Goal: Information Seeking & Learning: Learn about a topic

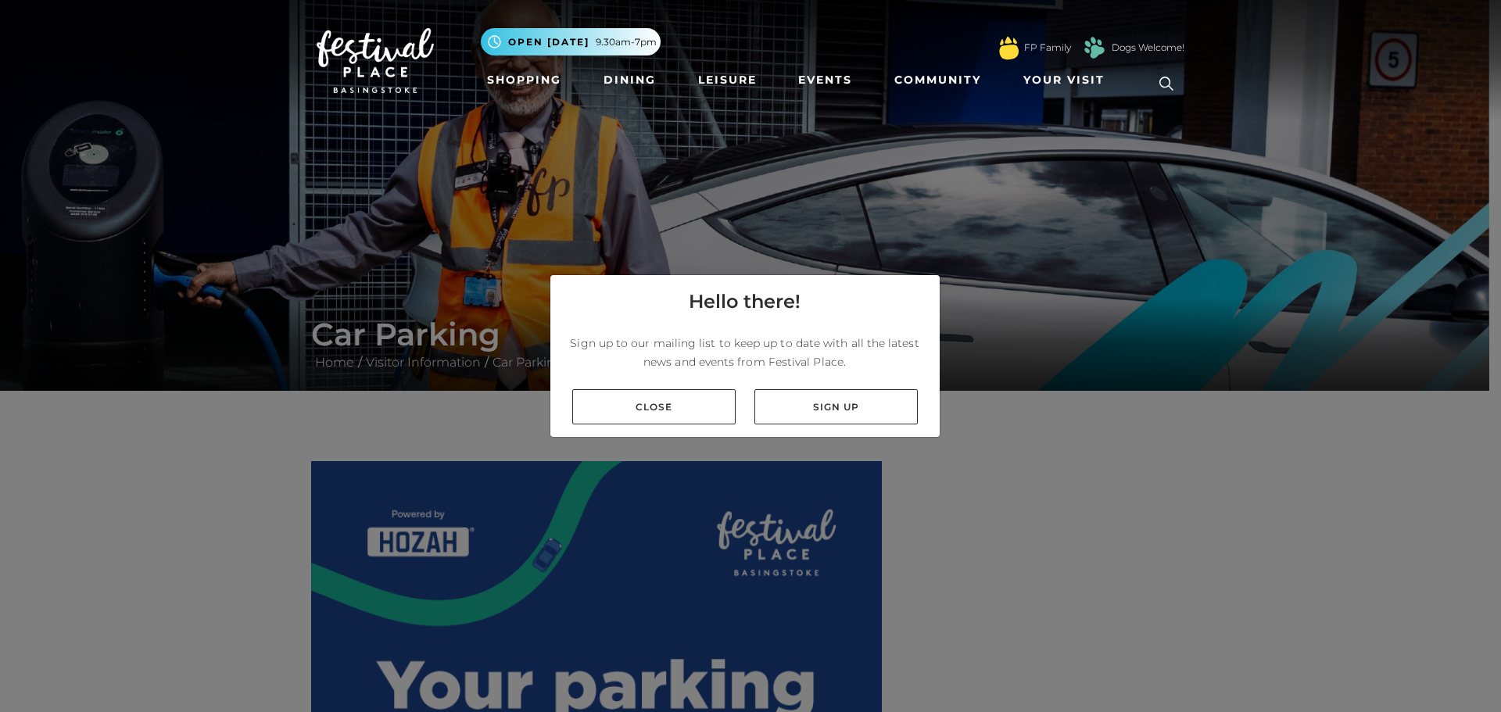
drag, startPoint x: 665, startPoint y: 399, endPoint x: 548, endPoint y: 429, distance: 120.2
click at [664, 400] on link "Close" at bounding box center [653, 406] width 163 height 35
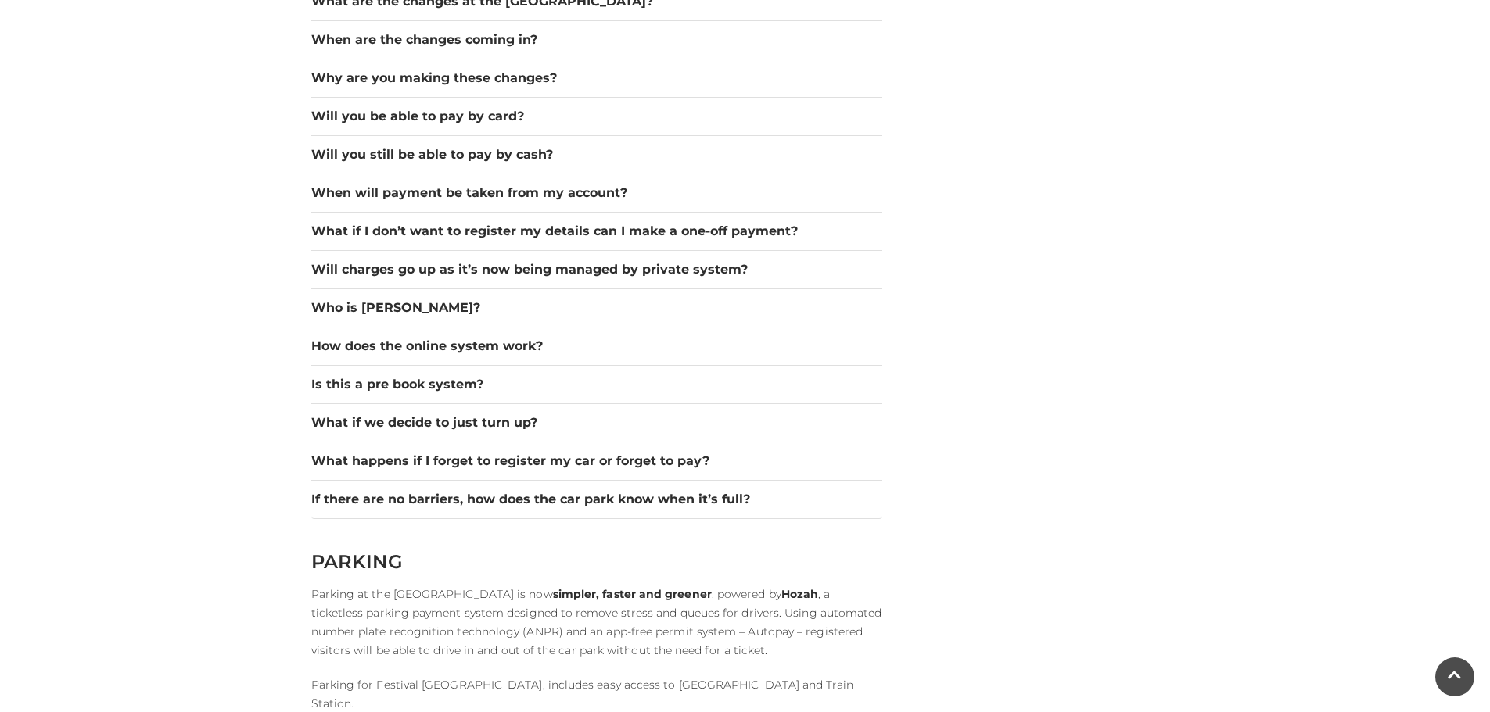
scroll to position [2268, 0]
click at [317, 427] on button "What if we decide to just turn up?" at bounding box center [596, 422] width 571 height 19
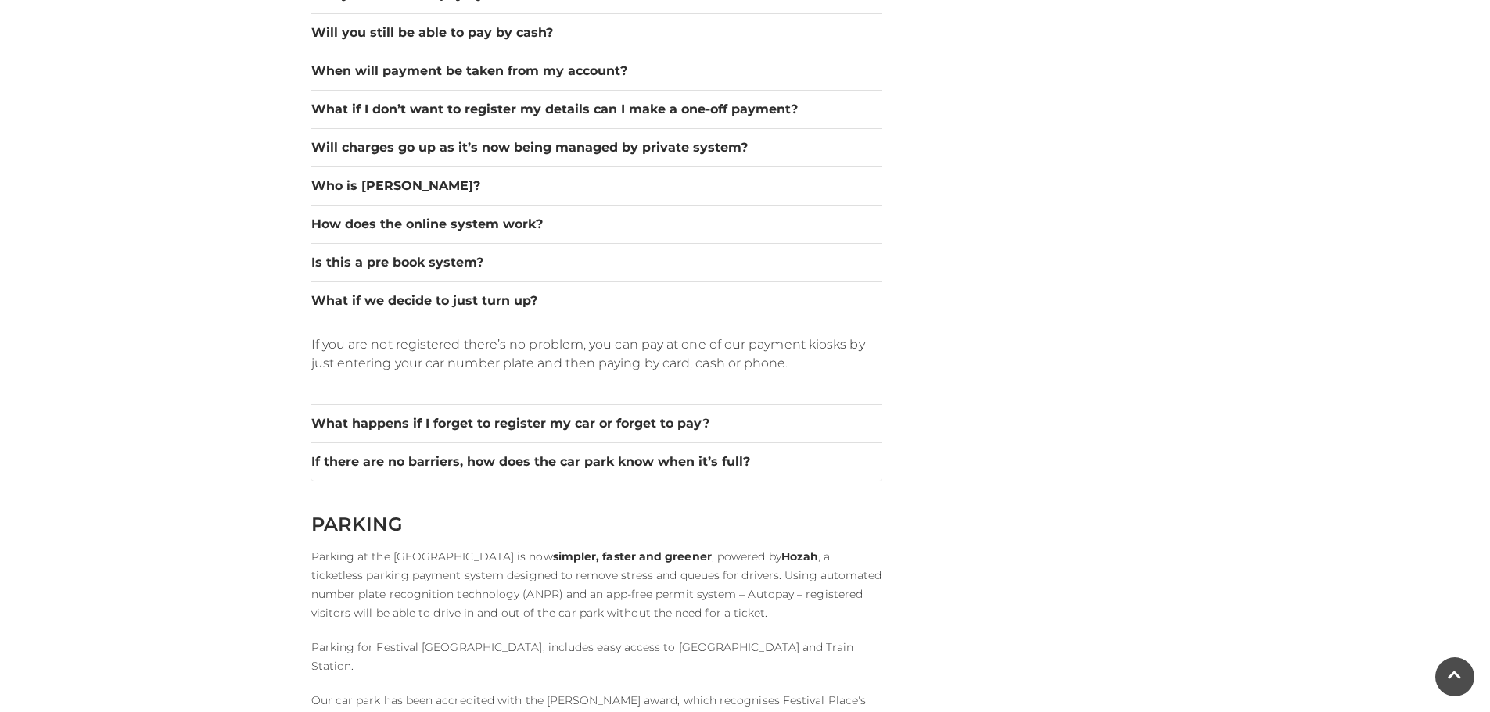
scroll to position [2424, 0]
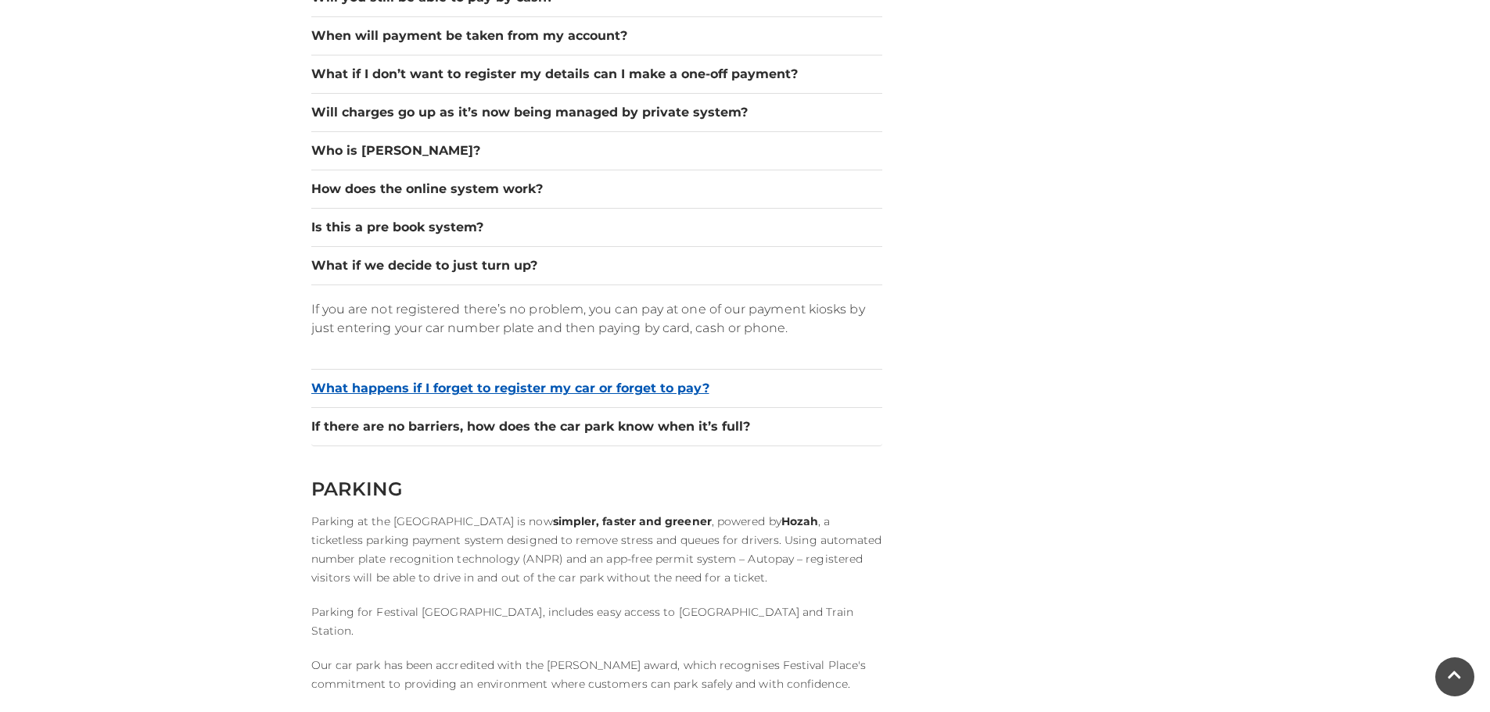
click at [335, 389] on button "What happens if I forget to register my car or forget to pay?" at bounding box center [596, 388] width 571 height 19
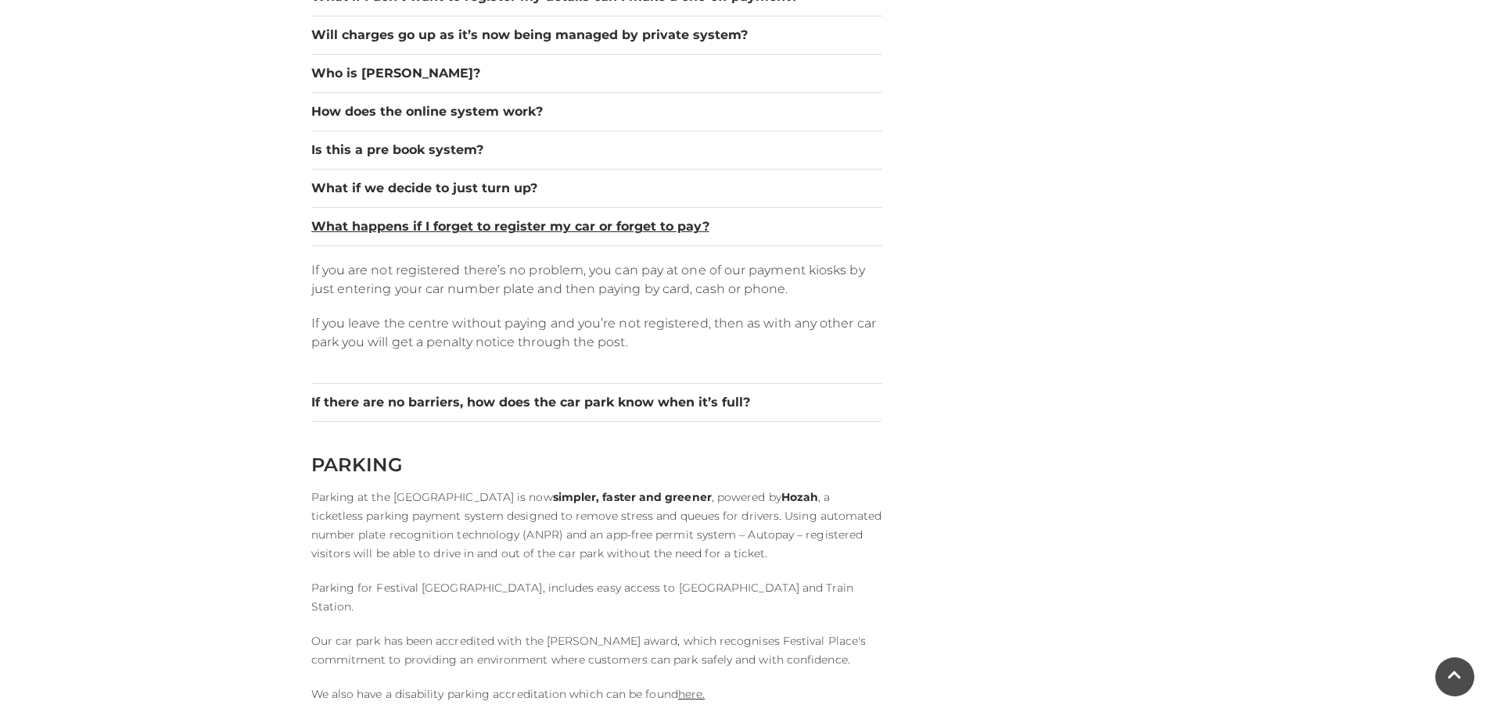
scroll to position [2502, 0]
click at [351, 404] on button "If there are no barriers, how does the car park know when it’s full?" at bounding box center [596, 402] width 571 height 19
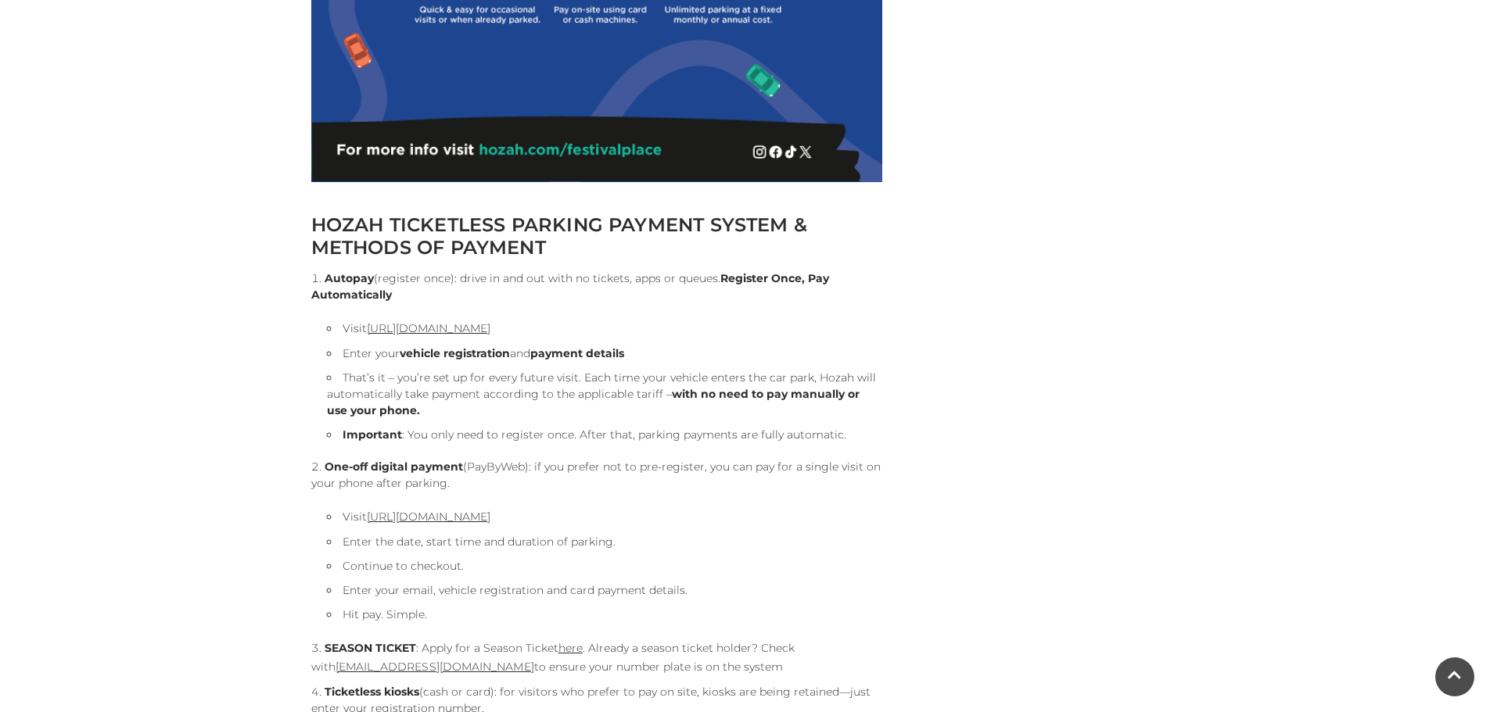
scroll to position [1408, 0]
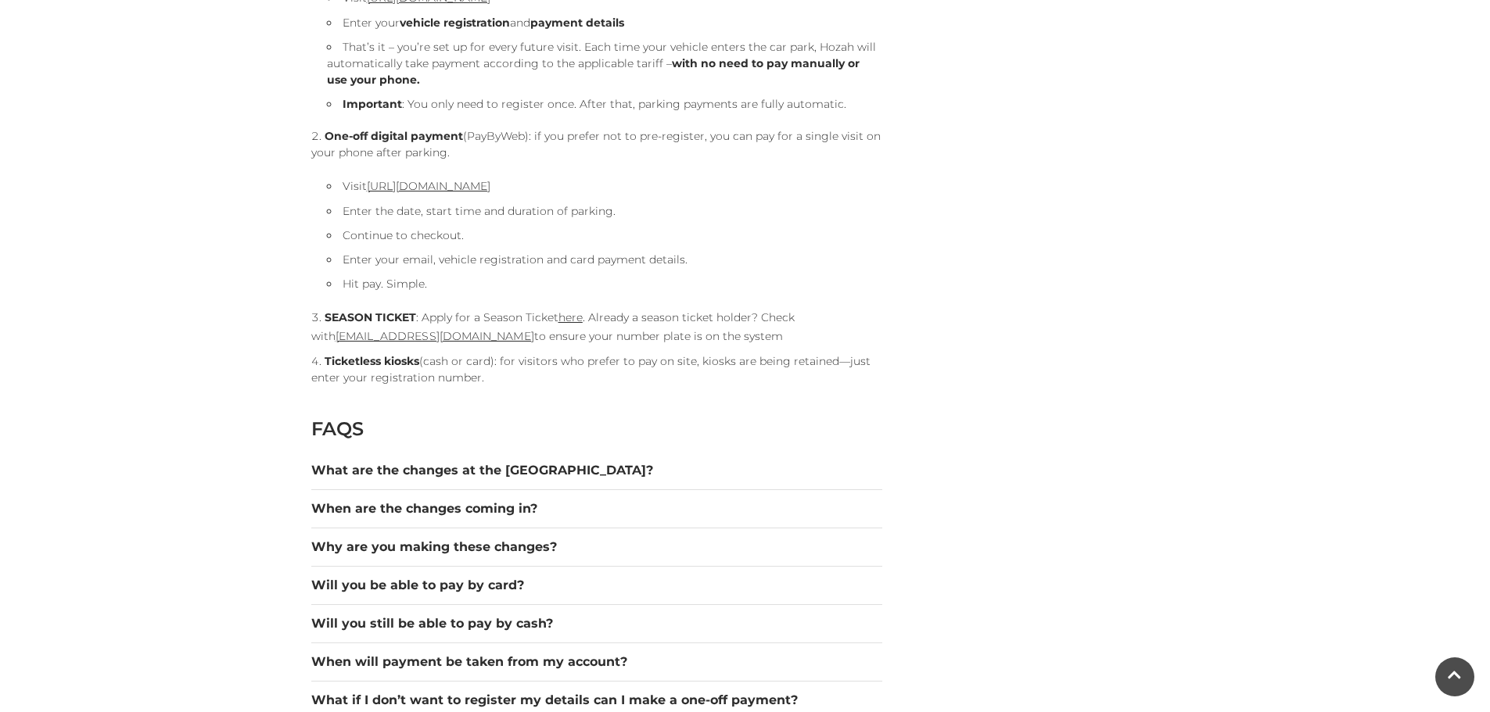
scroll to position [1798, 0]
click at [391, 501] on button "When are the changes coming in?" at bounding box center [596, 508] width 571 height 19
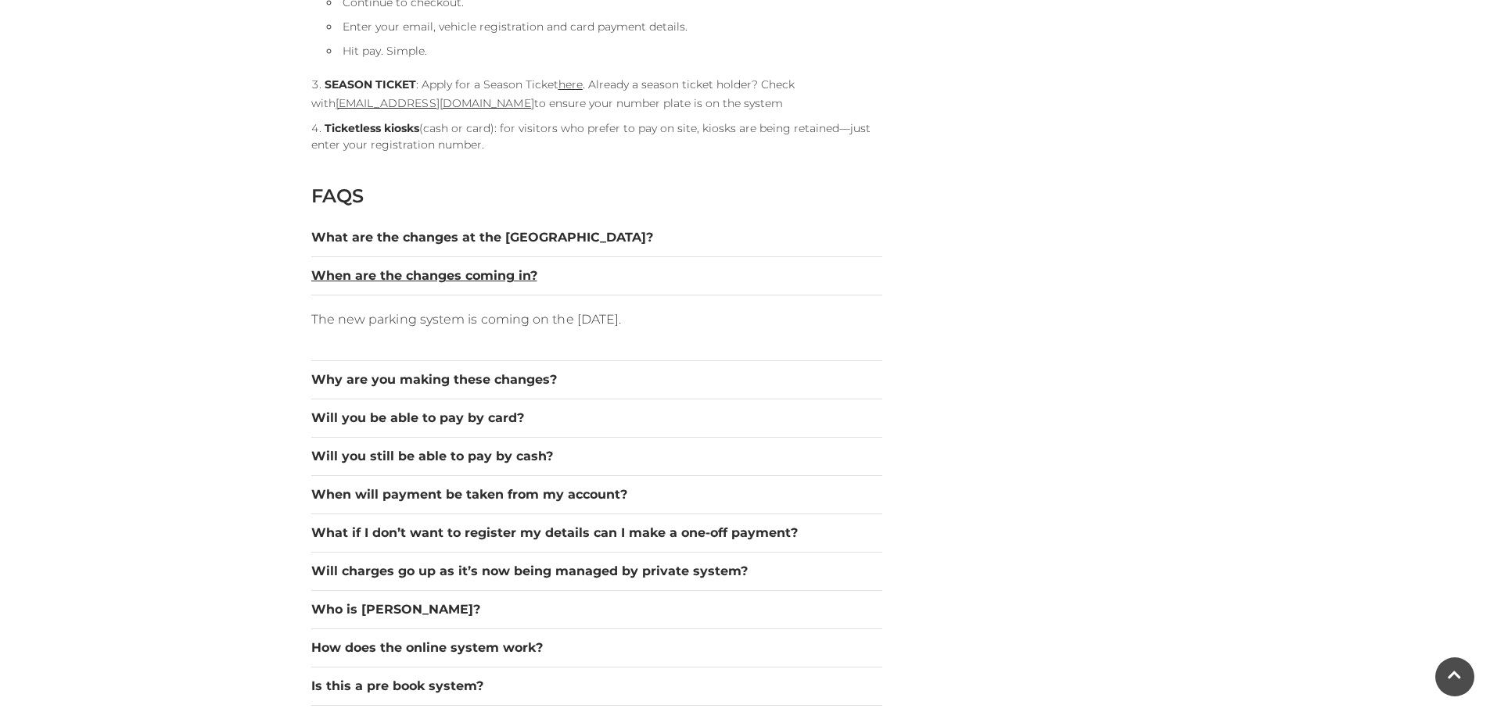
scroll to position [2033, 0]
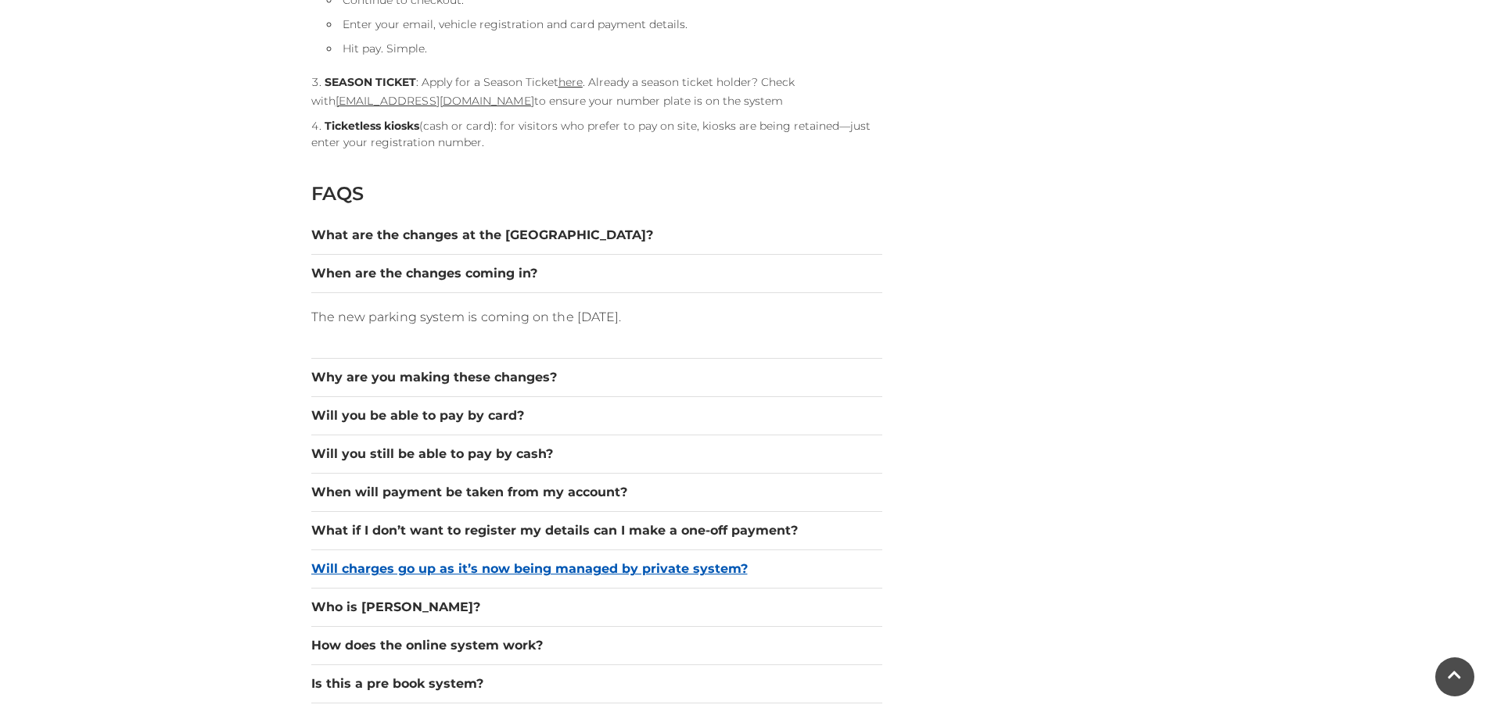
click at [323, 566] on button "Will charges go up as it’s now being managed by private system?" at bounding box center [596, 569] width 571 height 19
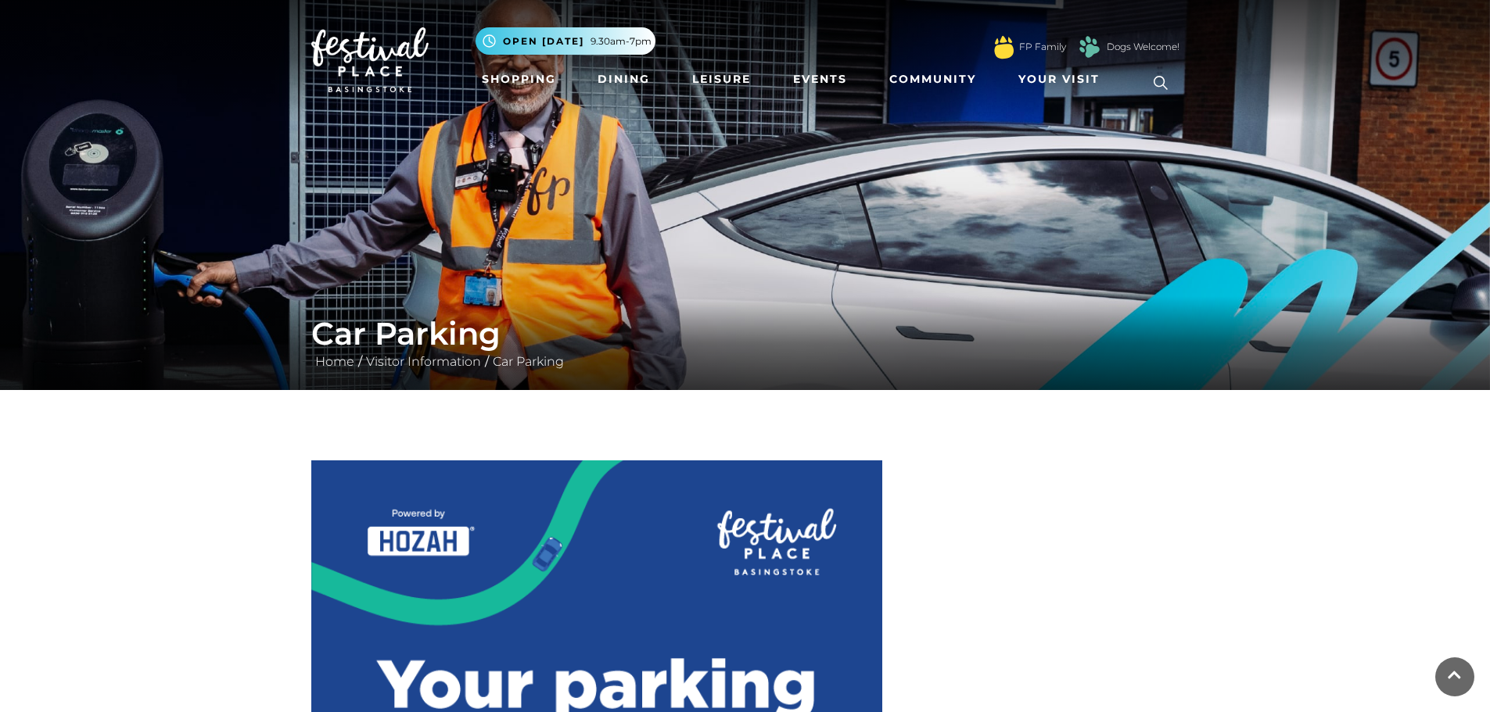
scroll to position [0, 0]
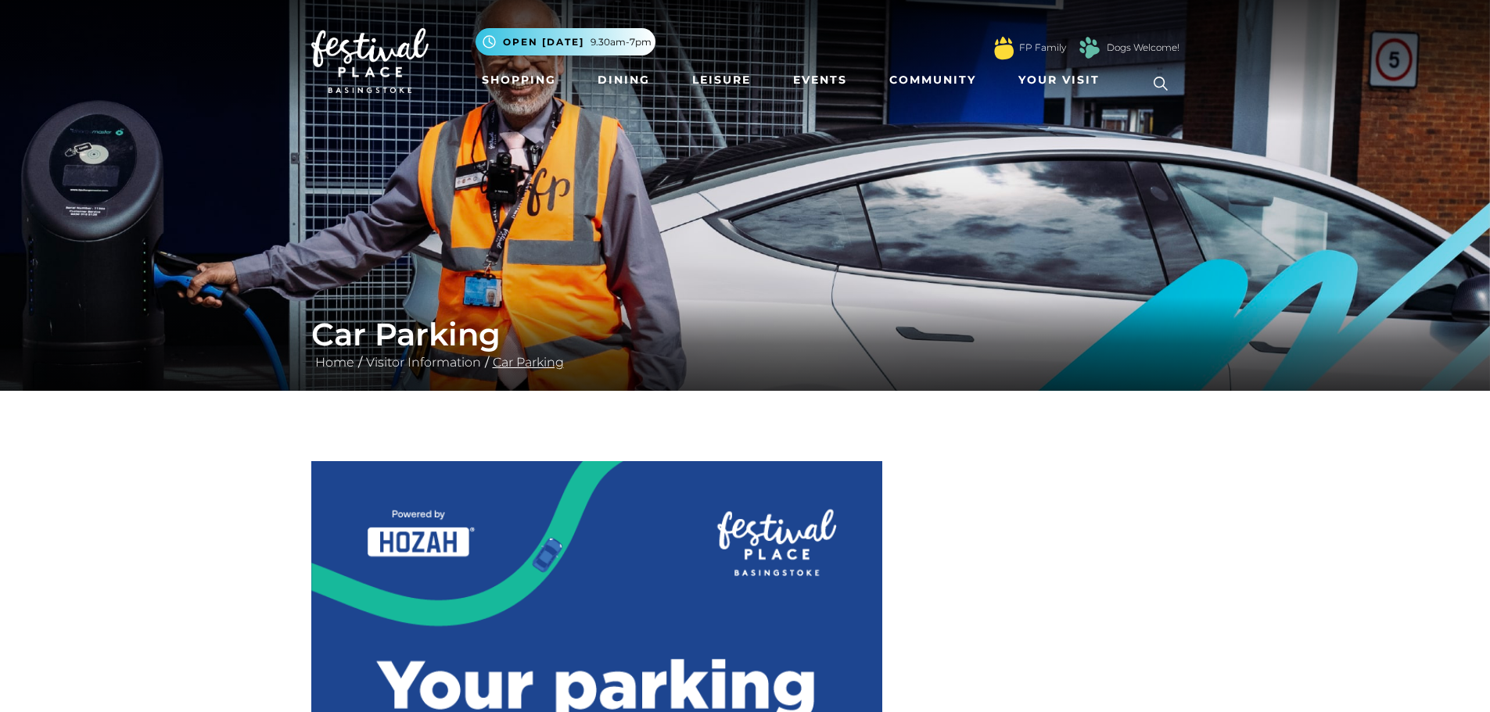
click at [518, 362] on link "Car Parking" at bounding box center [528, 362] width 79 height 15
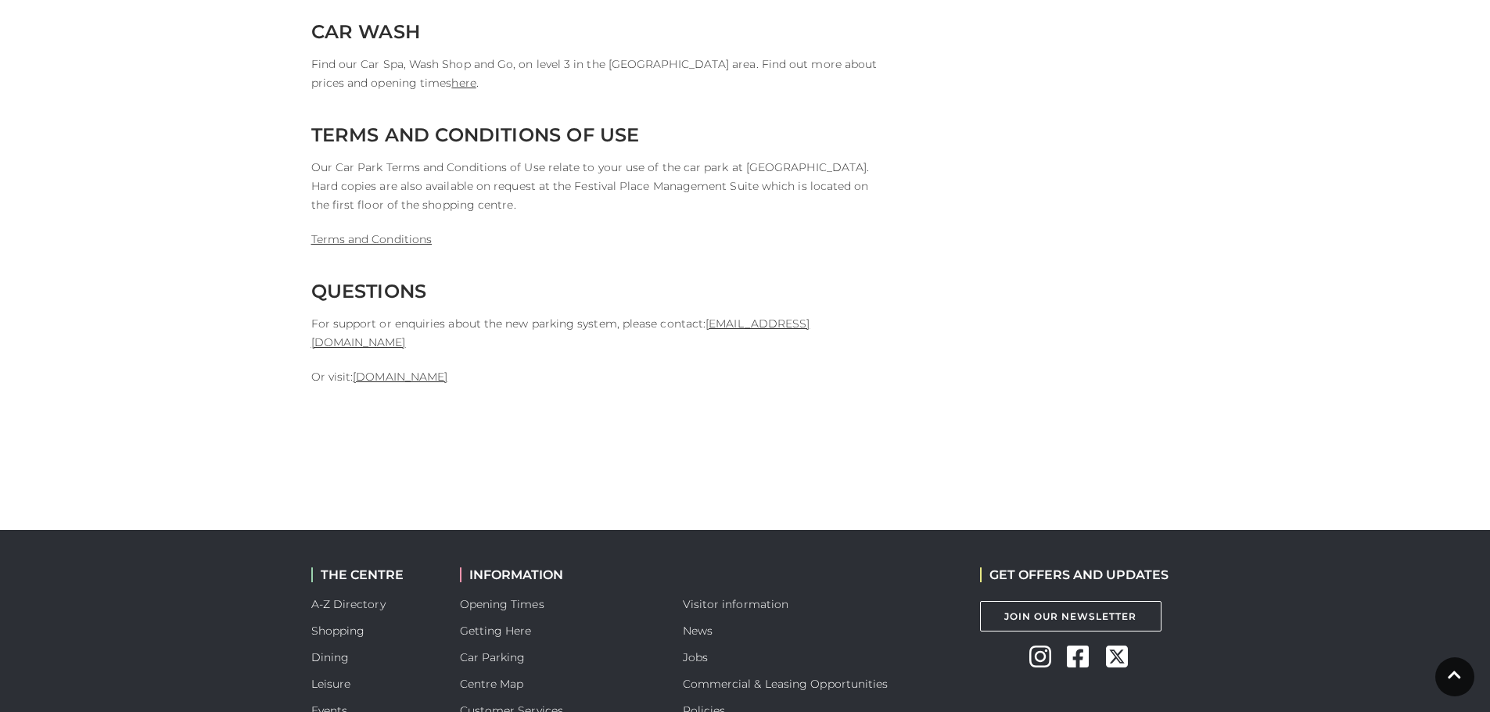
scroll to position [3910, 0]
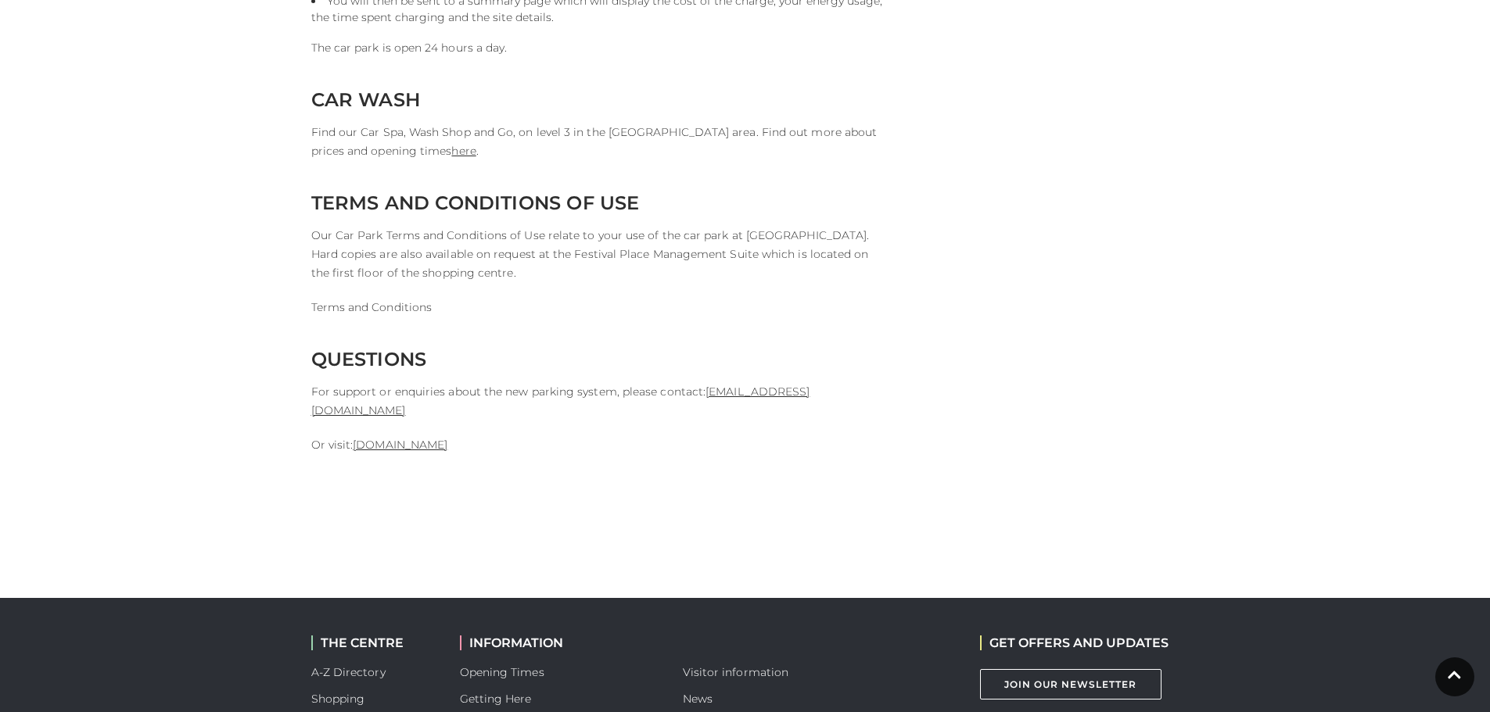
click at [360, 300] on link "Terms and Conditions" at bounding box center [371, 307] width 121 height 14
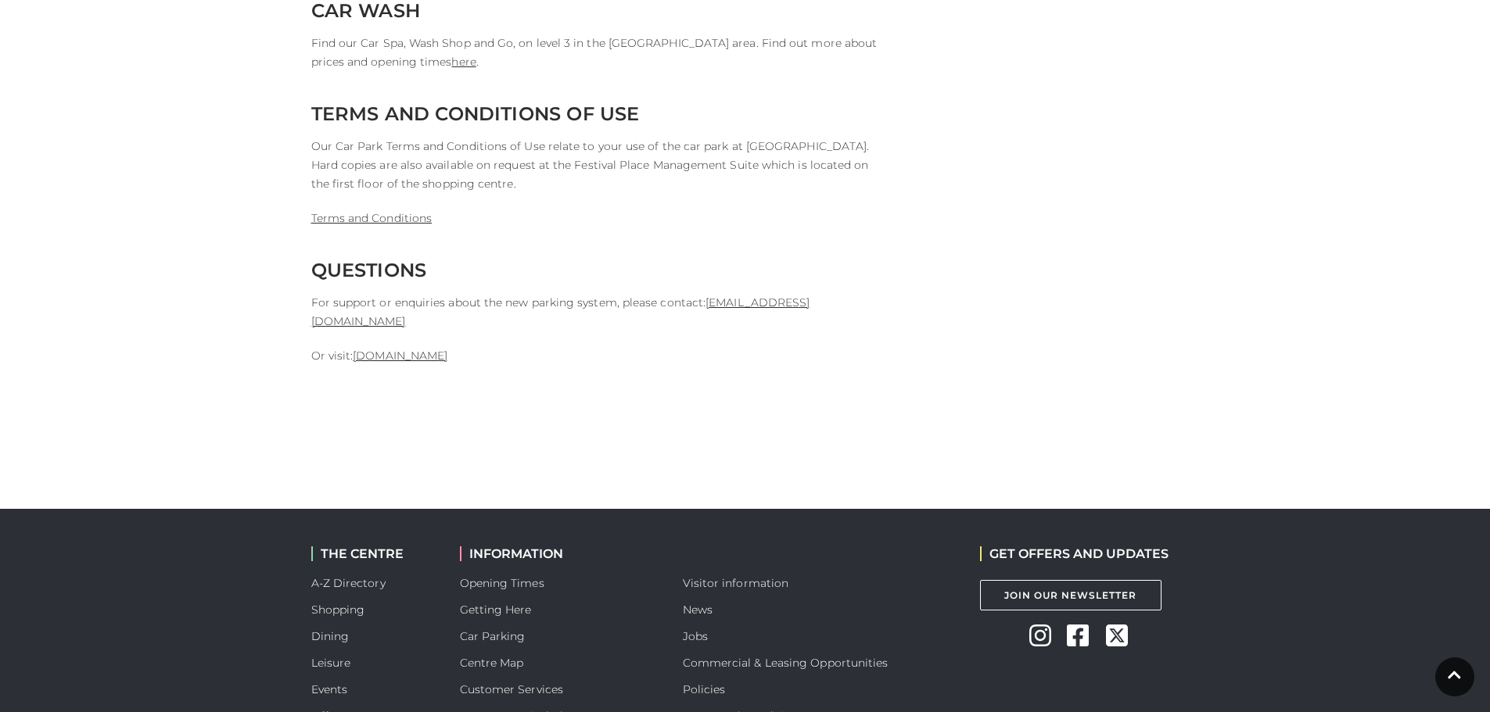
scroll to position [4066, 0]
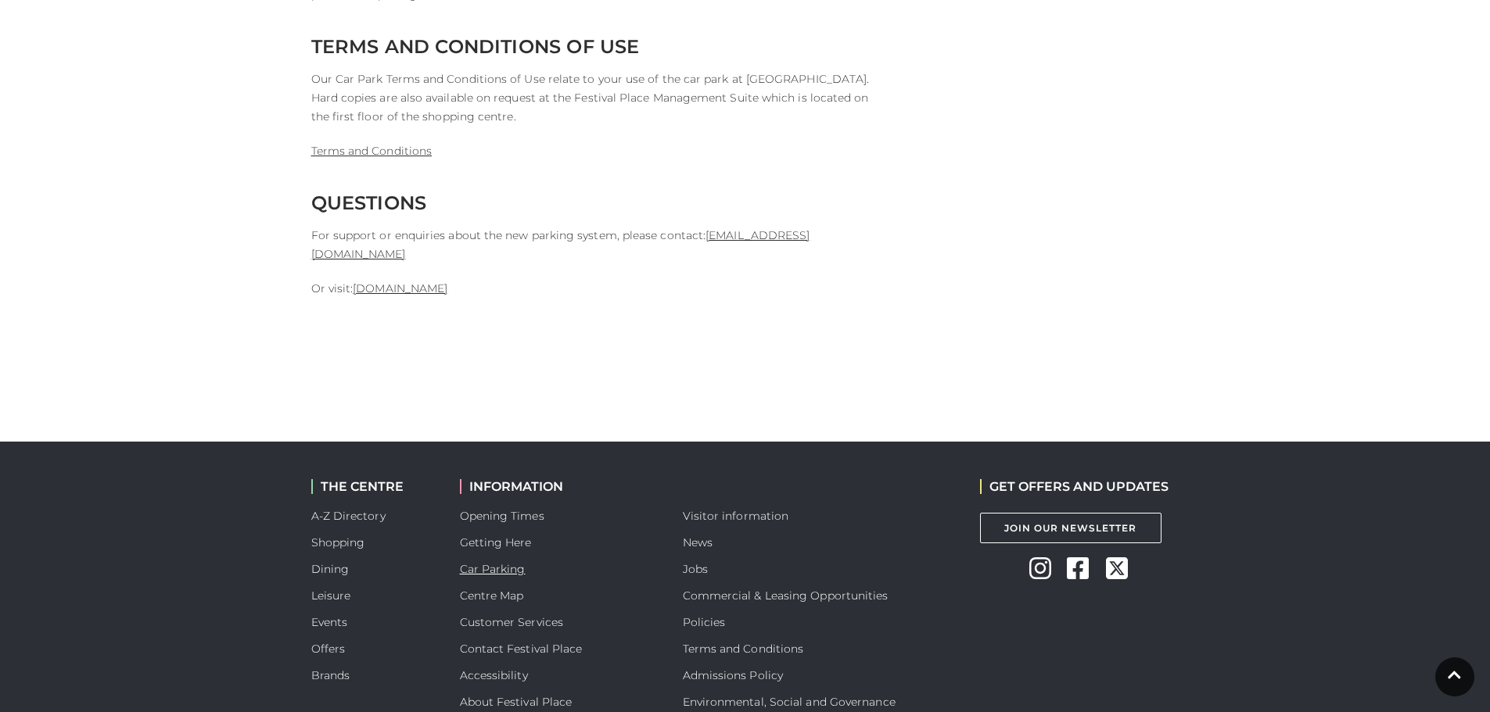
click at [468, 562] on link "Car Parking" at bounding box center [493, 569] width 66 height 14
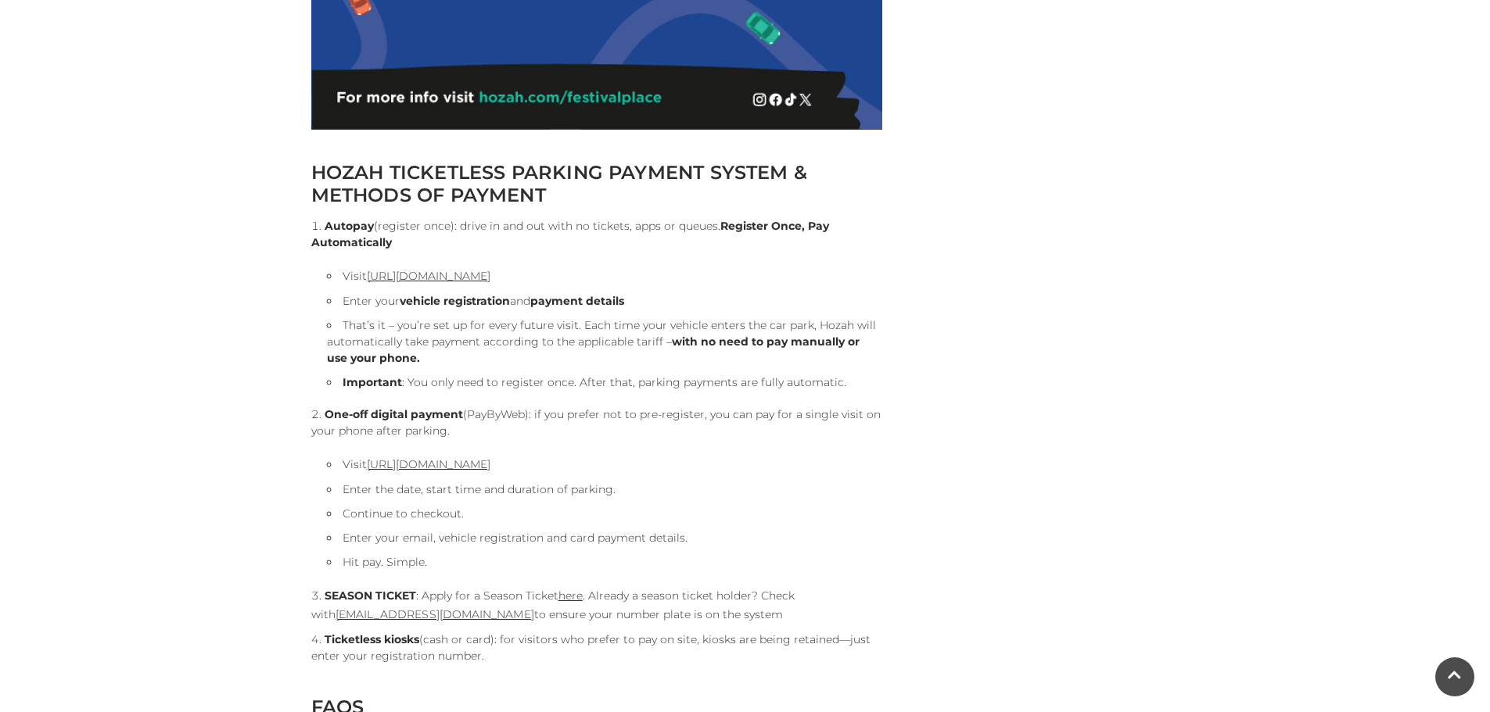
scroll to position [1564, 0]
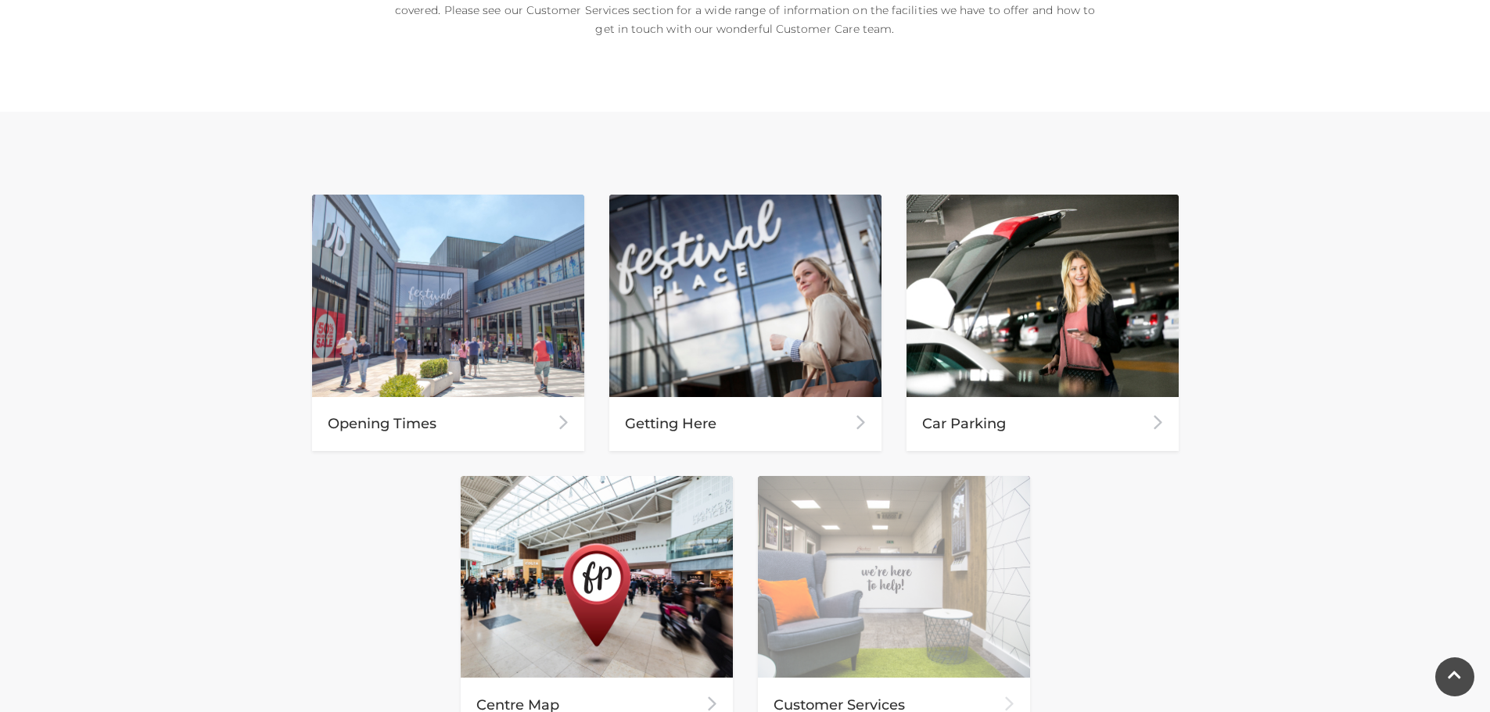
scroll to position [626, 0]
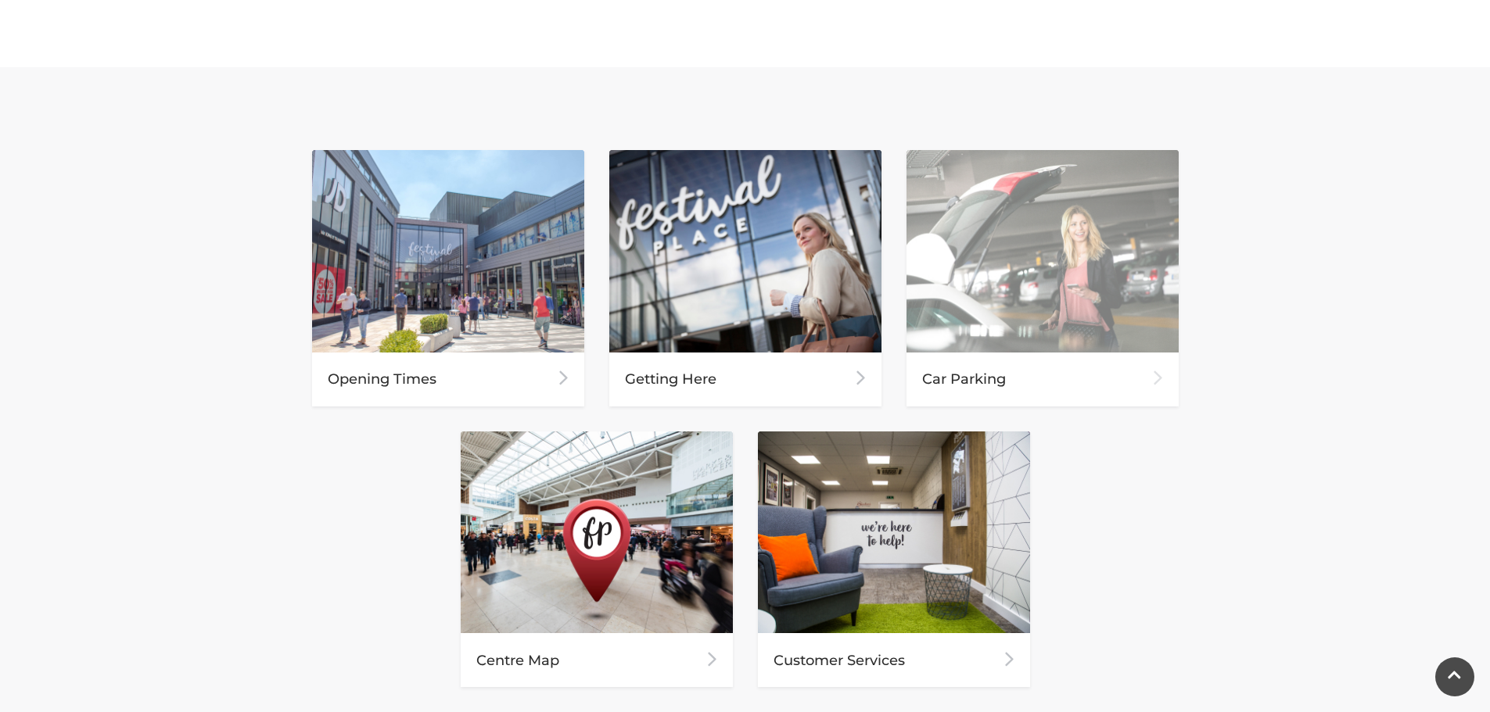
click at [970, 382] on div "Car Parking" at bounding box center [1042, 380] width 272 height 54
